Goal: Task Accomplishment & Management: Manage account settings

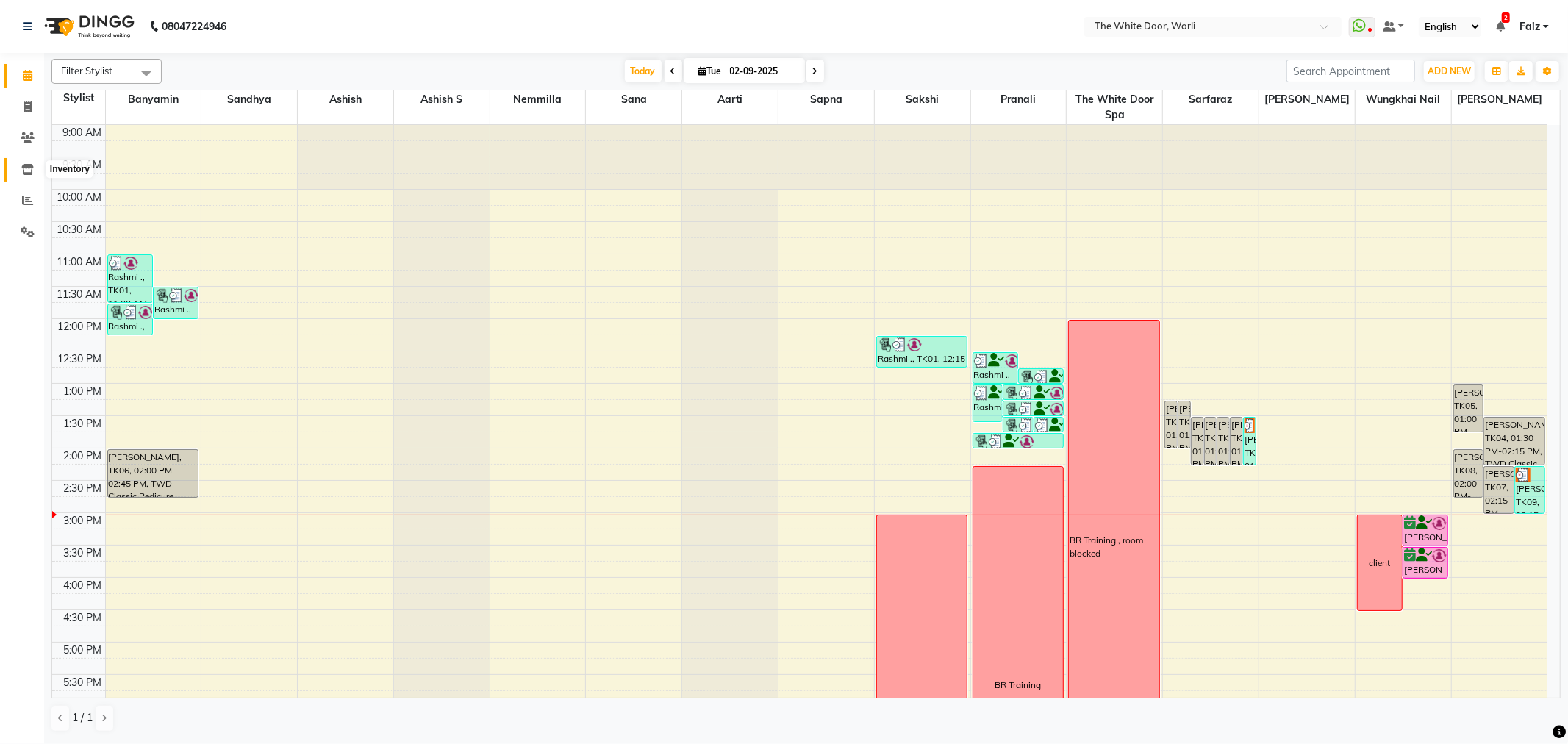
click at [30, 166] on icon at bounding box center [28, 169] width 13 height 11
